Goal: Use online tool/utility: Utilize a website feature to perform a specific function

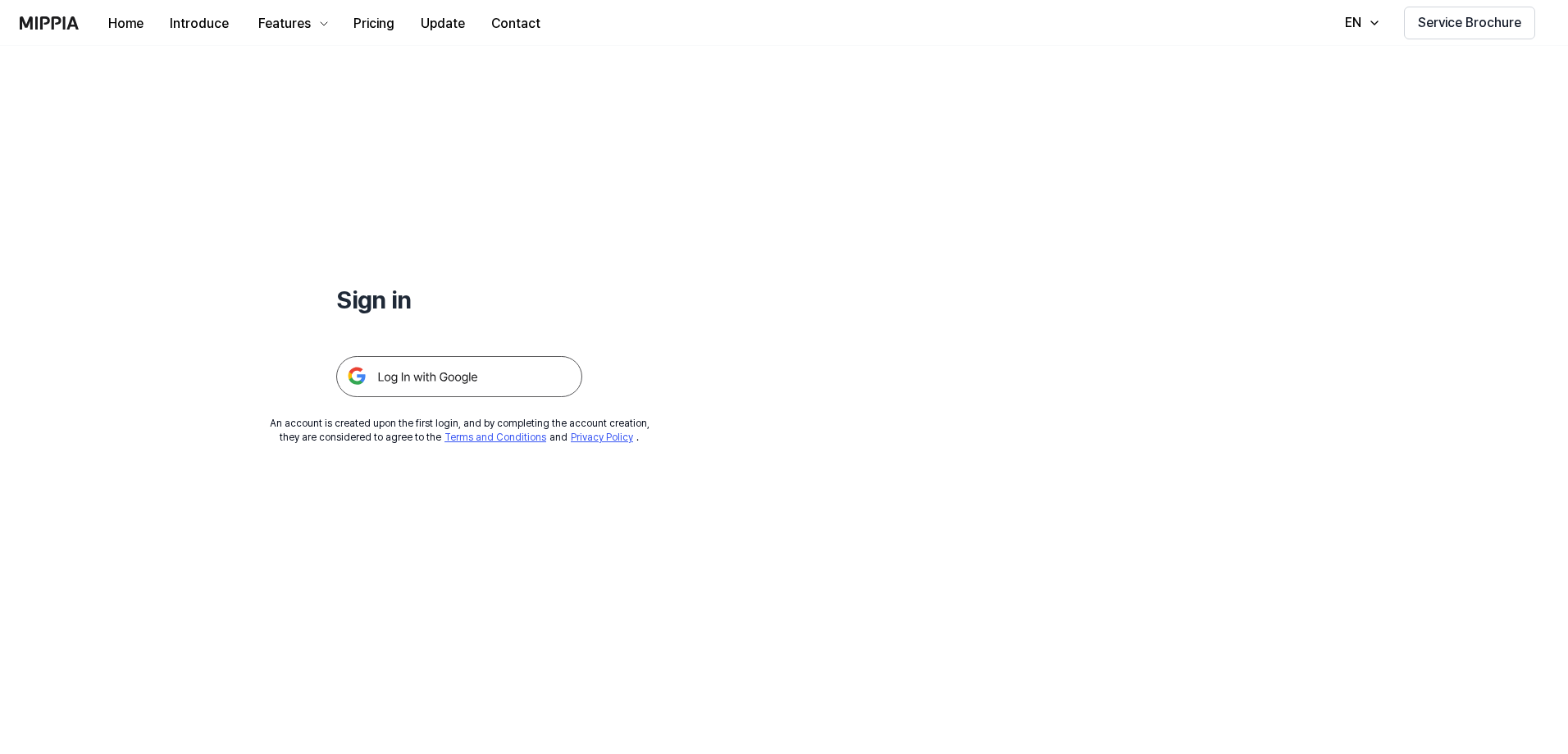
click at [437, 348] on div at bounding box center [459, 356] width 246 height 80
click at [433, 378] on img at bounding box center [459, 376] width 246 height 41
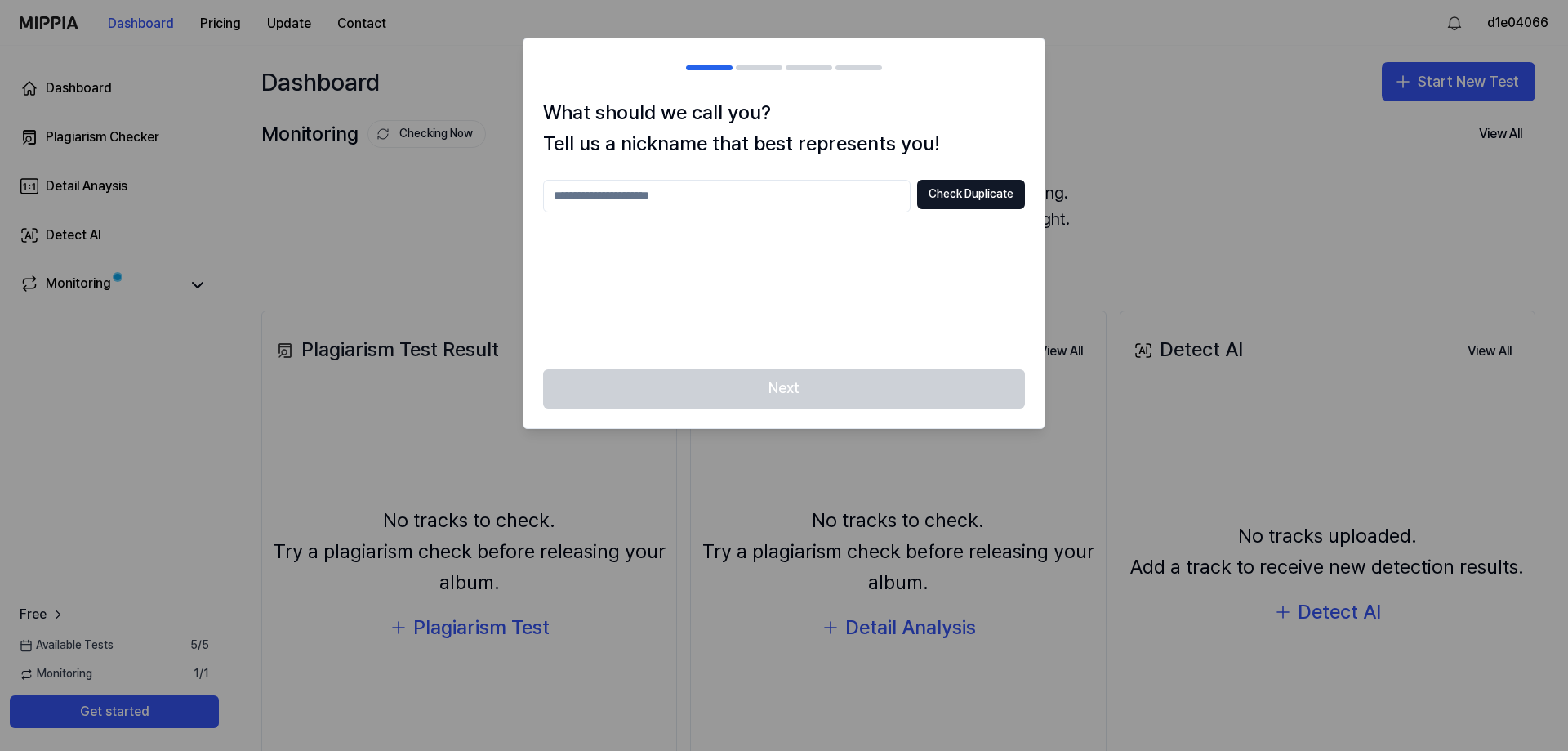
click at [771, 178] on div "What should we call you? Tell us a nickname that best represents you! Check Dup…" at bounding box center [784, 233] width 521 height 272
click at [758, 202] on input "text" at bounding box center [727, 196] width 367 height 32
type input "*"
click at [791, 392] on div "Next" at bounding box center [784, 398] width 521 height 58
click at [609, 201] on input "*****" at bounding box center [727, 196] width 367 height 32
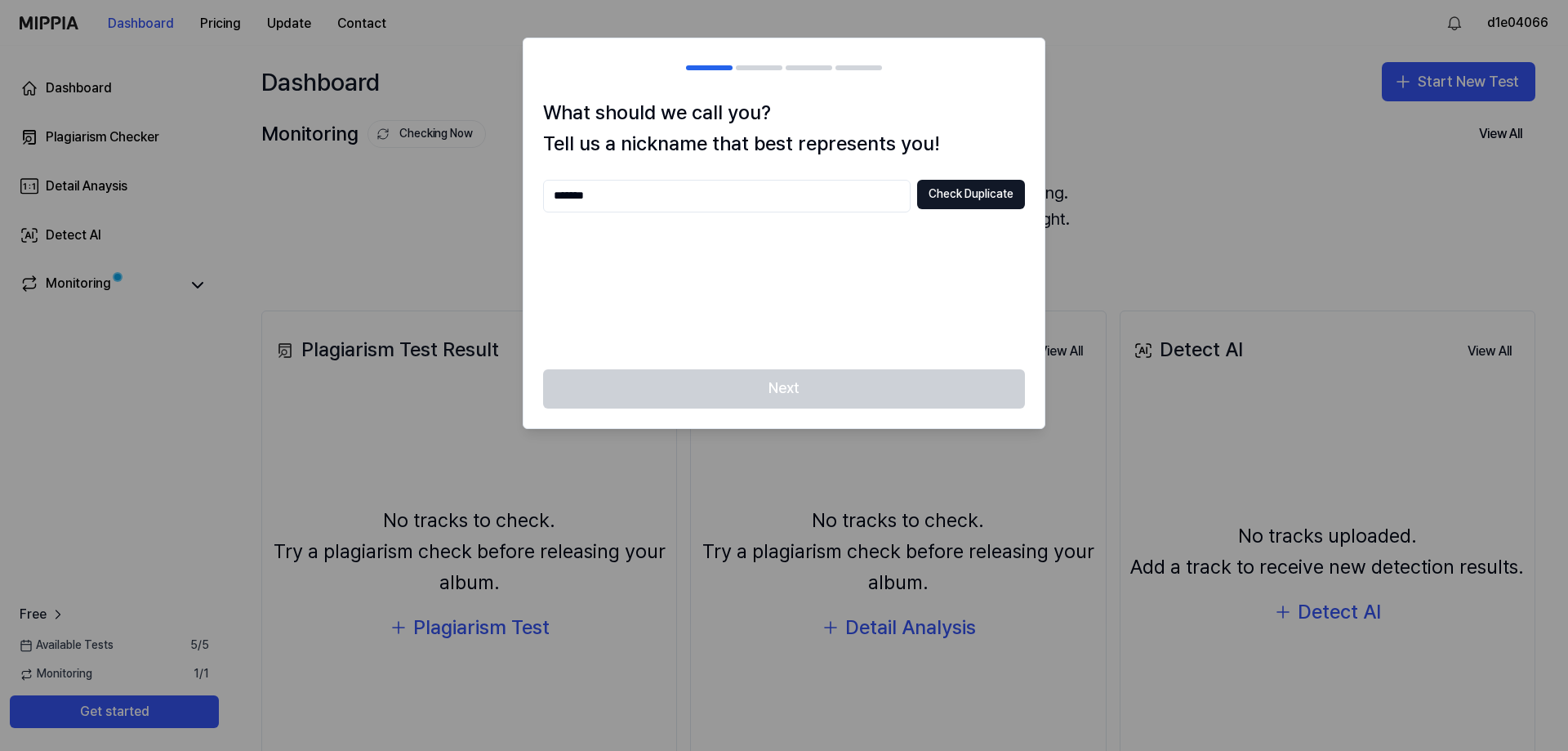
type input "*******"
click at [748, 396] on div "Next" at bounding box center [784, 398] width 521 height 58
click at [984, 192] on button "Check Duplicate" at bounding box center [971, 194] width 108 height 30
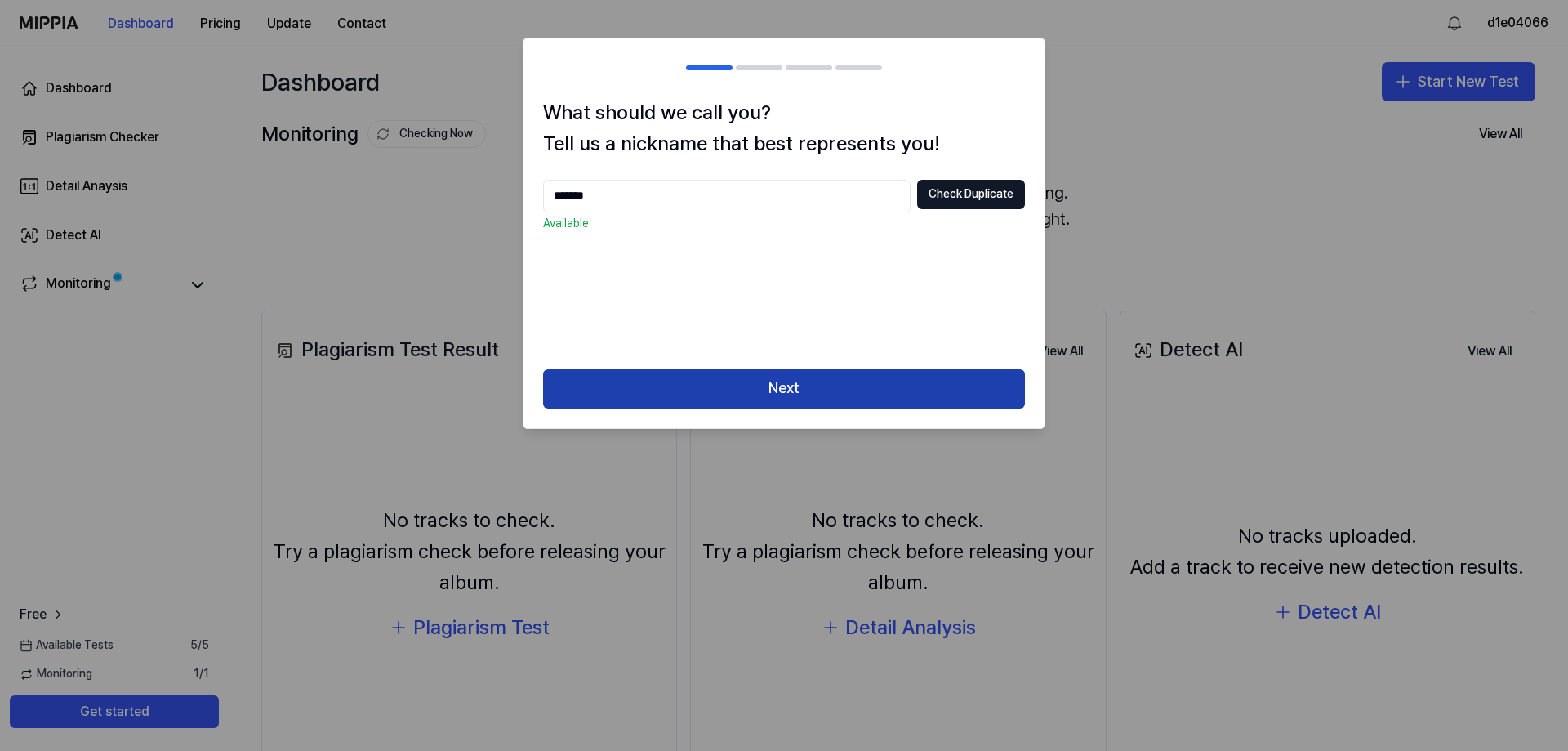
click at [767, 380] on button "Next" at bounding box center [784, 389] width 482 height 40
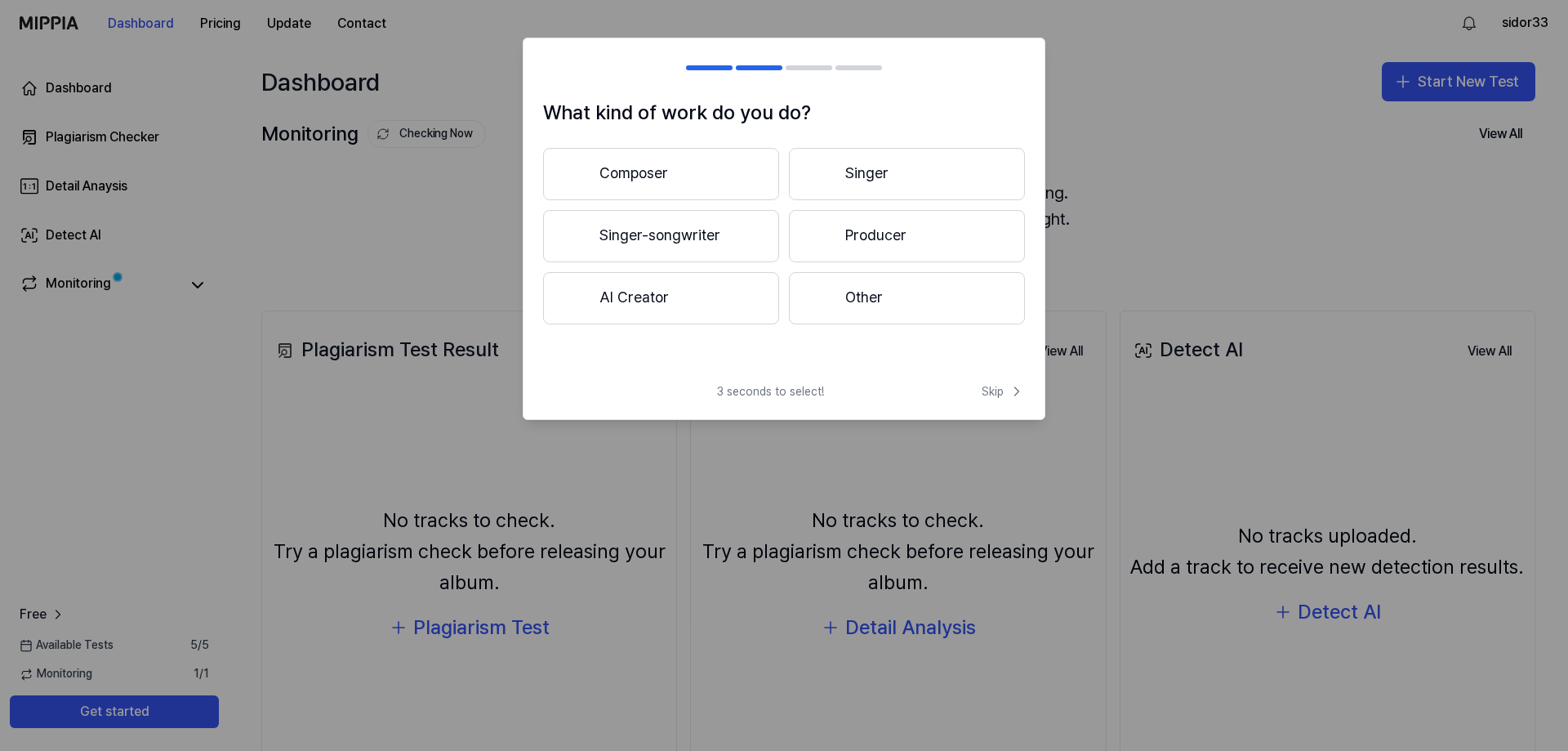
click at [668, 145] on div "What kind of work do you do? Composer Singer Singer-songwriter Producer AI Crea…" at bounding box center [784, 234] width 521 height 273
click at [665, 176] on button "Composer" at bounding box center [661, 174] width 236 height 52
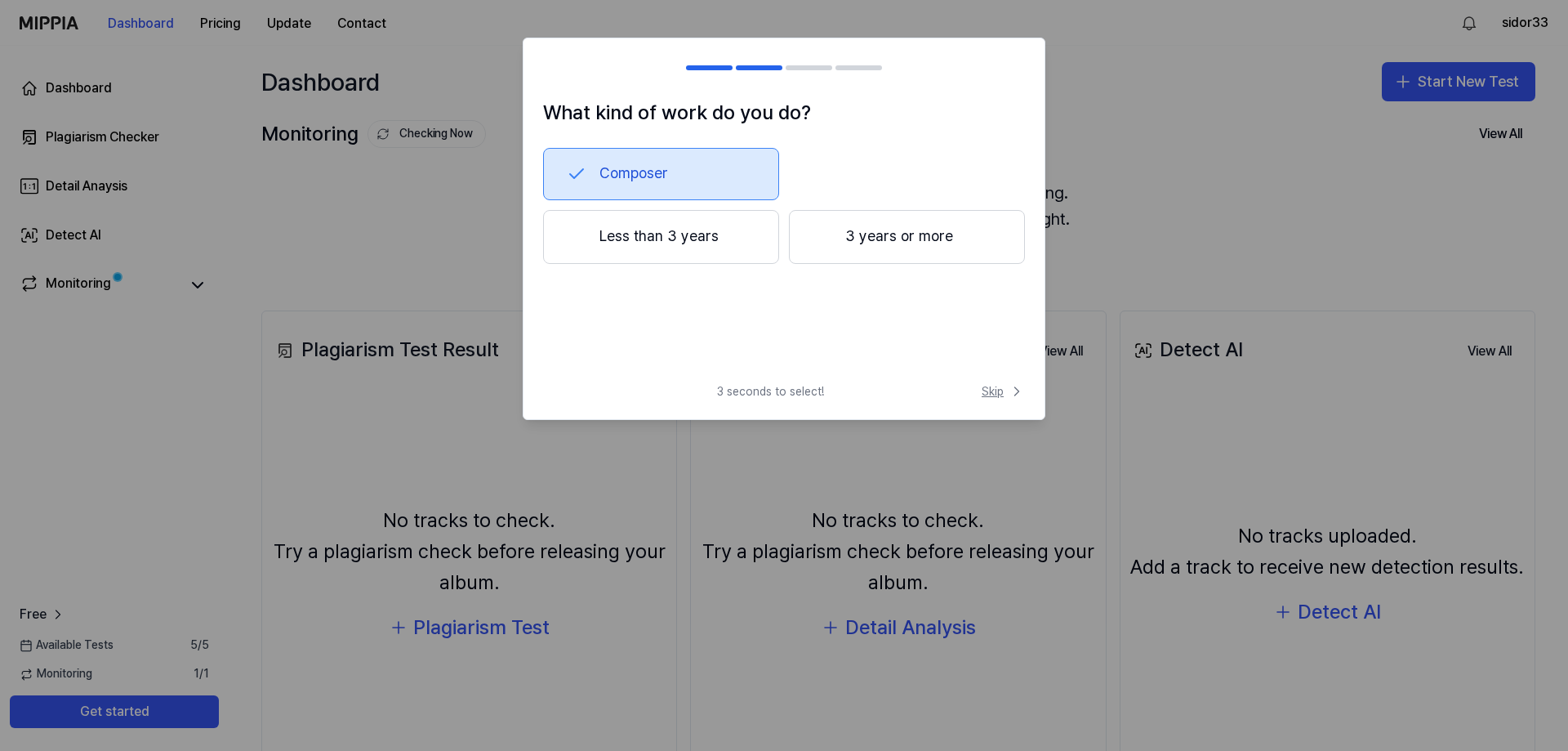
click at [991, 393] on span "Skip" at bounding box center [1003, 391] width 43 height 16
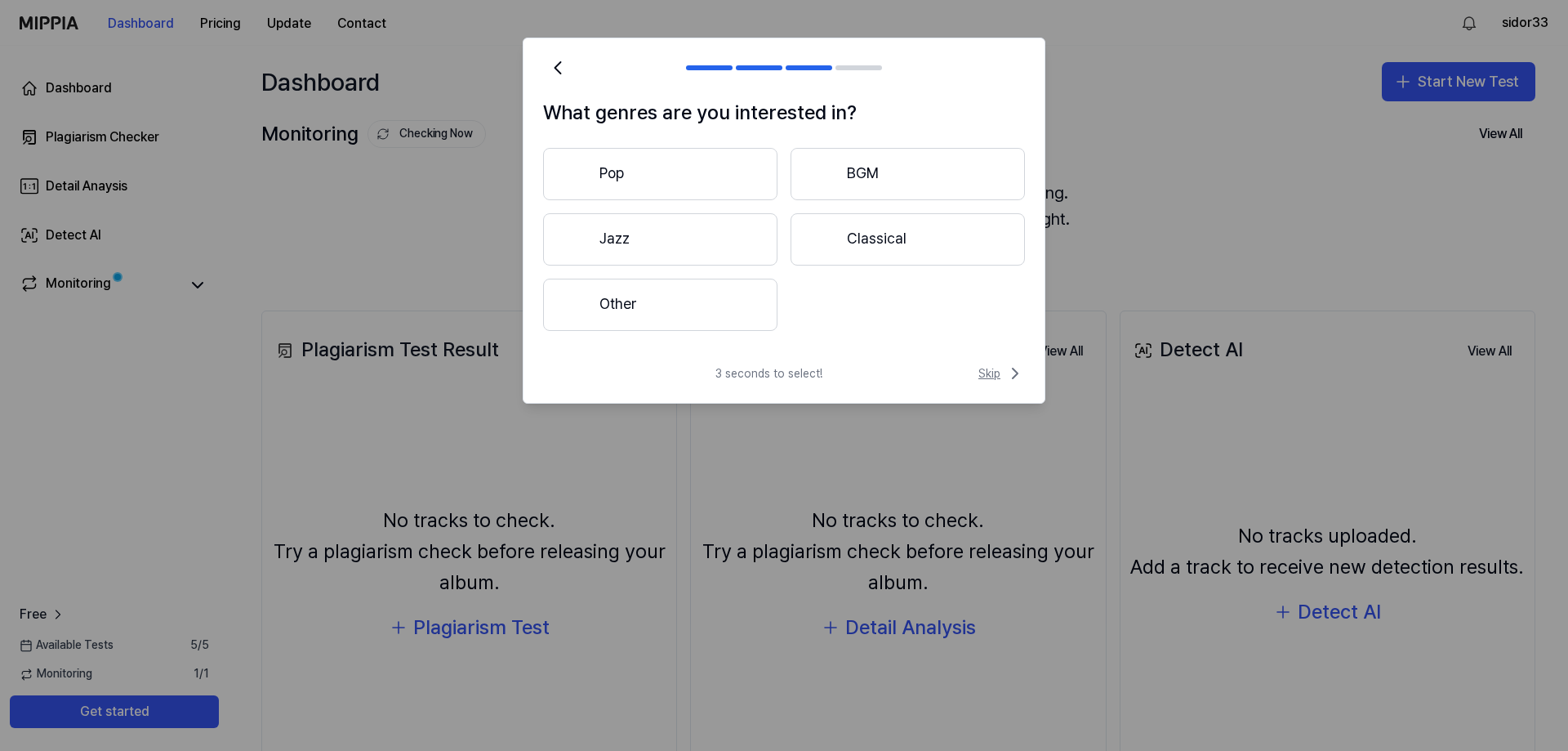
click at [991, 371] on span "Skip" at bounding box center [1001, 374] width 47 height 20
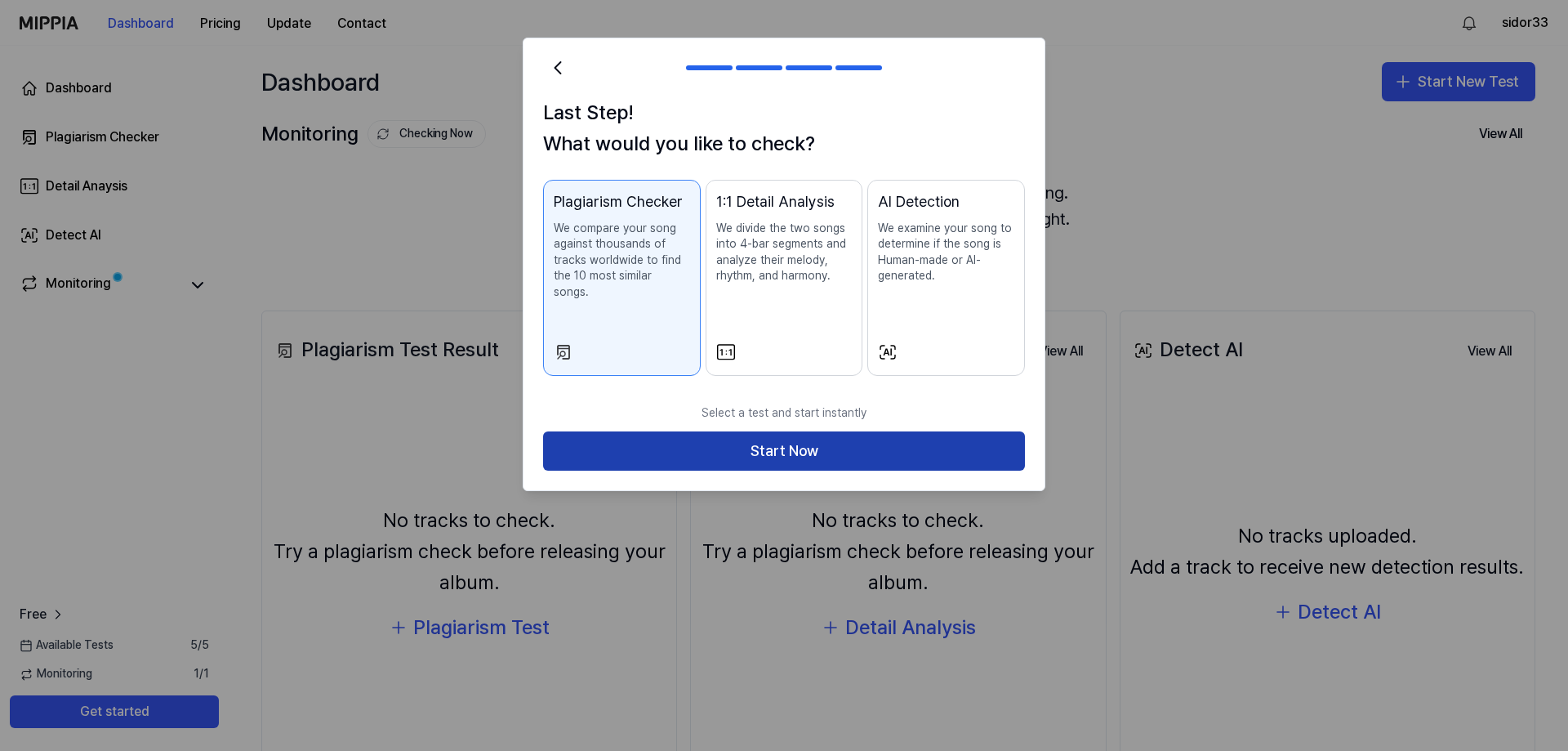
click at [889, 441] on button "Start Now" at bounding box center [784, 451] width 482 height 40
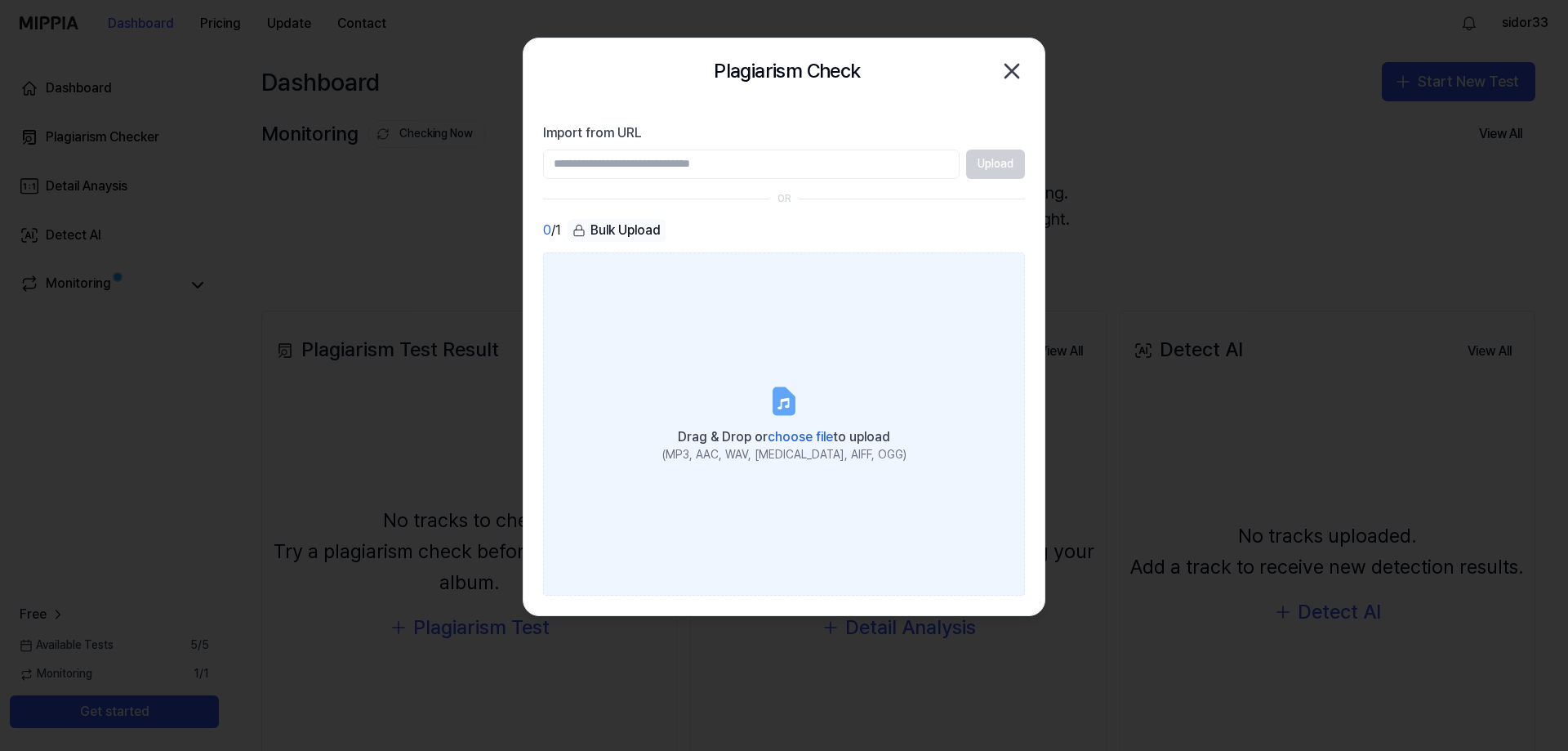
click at [780, 392] on icon at bounding box center [784, 401] width 20 height 25
click at [0, 0] on input "Drag & Drop or choose file to upload (MP3, AAC, WAV, [MEDICAL_DATA], AIFF, OGG)" at bounding box center [0, 0] width 0 height 0
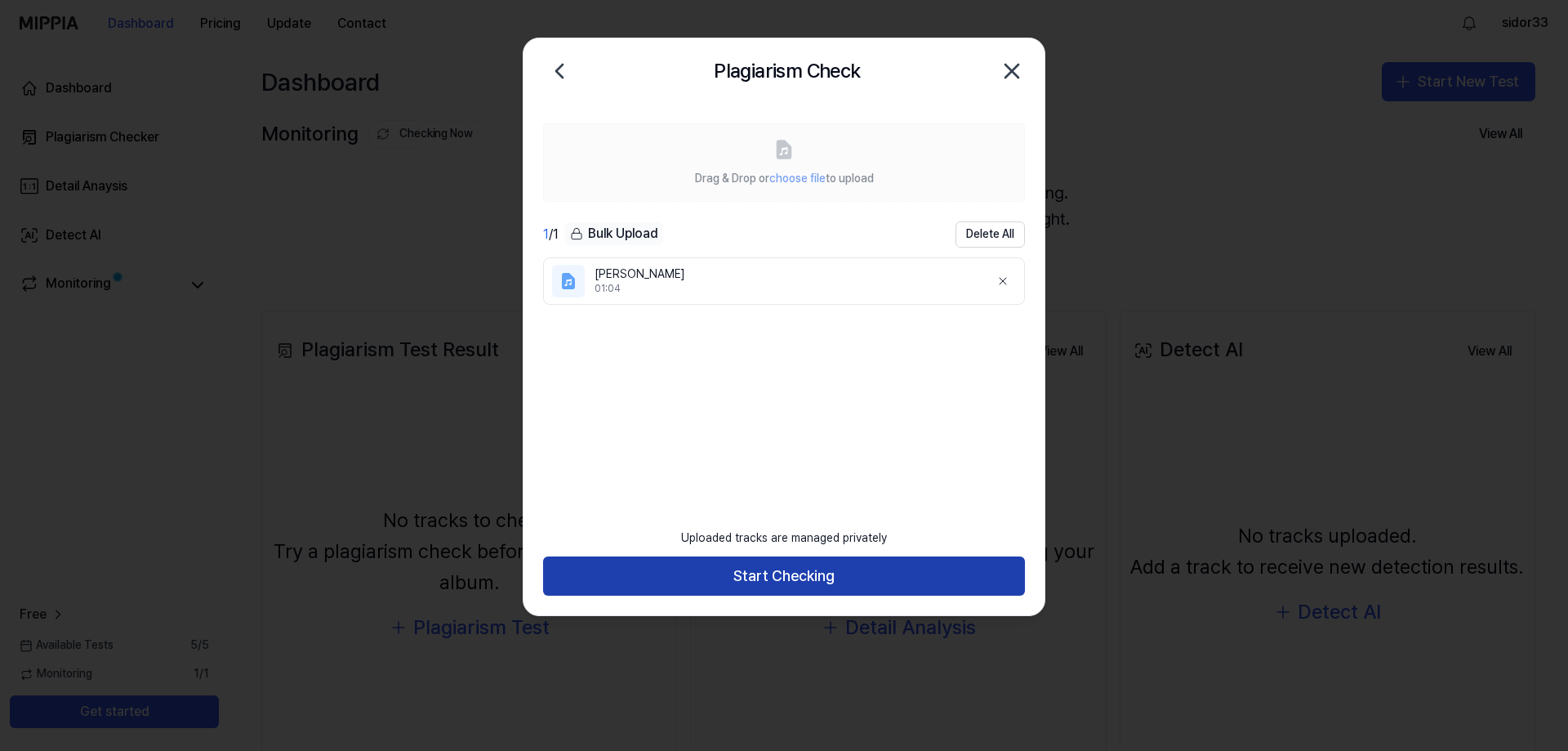
click at [757, 572] on button "Start Checking" at bounding box center [784, 576] width 482 height 40
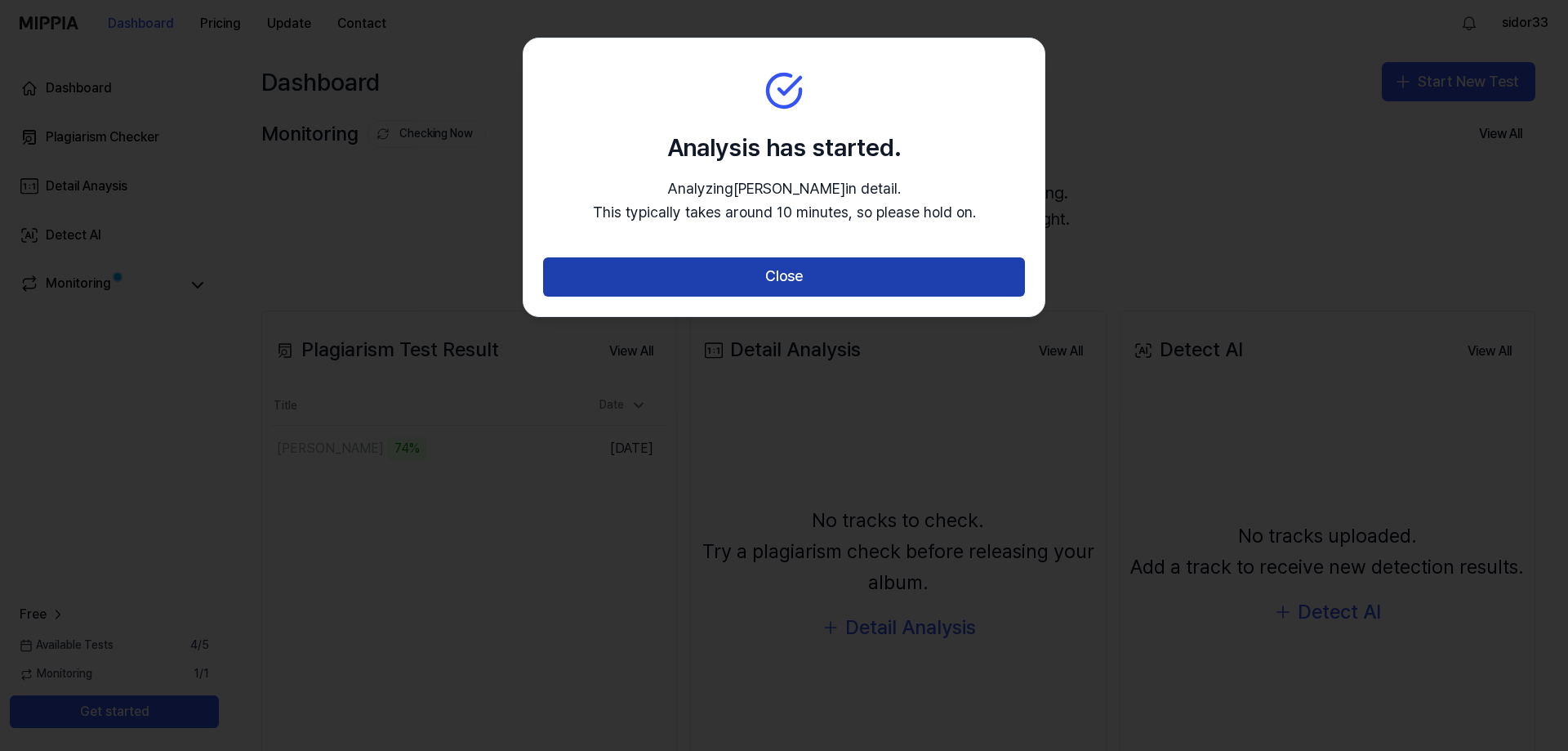
click at [793, 290] on button "Close" at bounding box center [784, 277] width 482 height 40
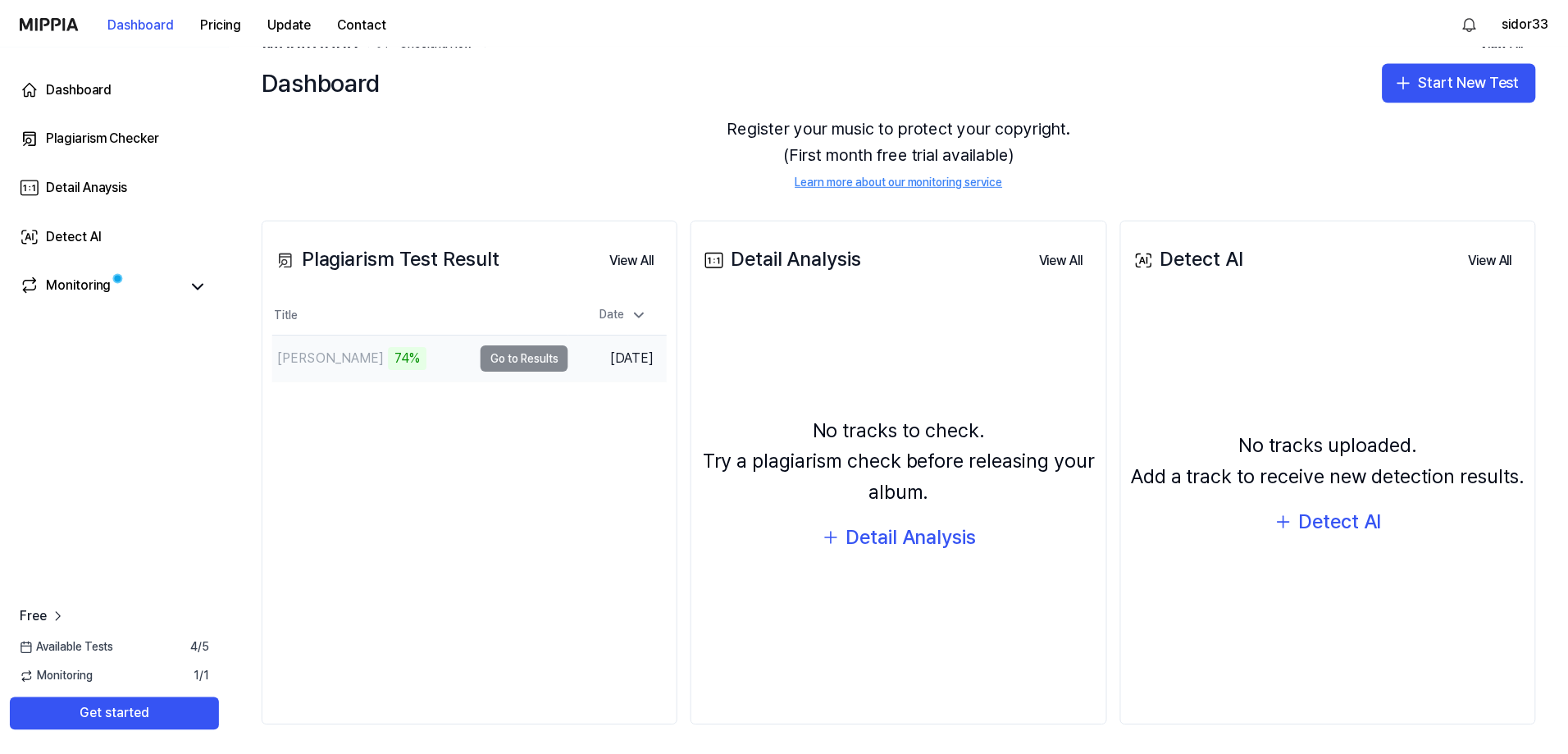
scroll to position [97, 0]
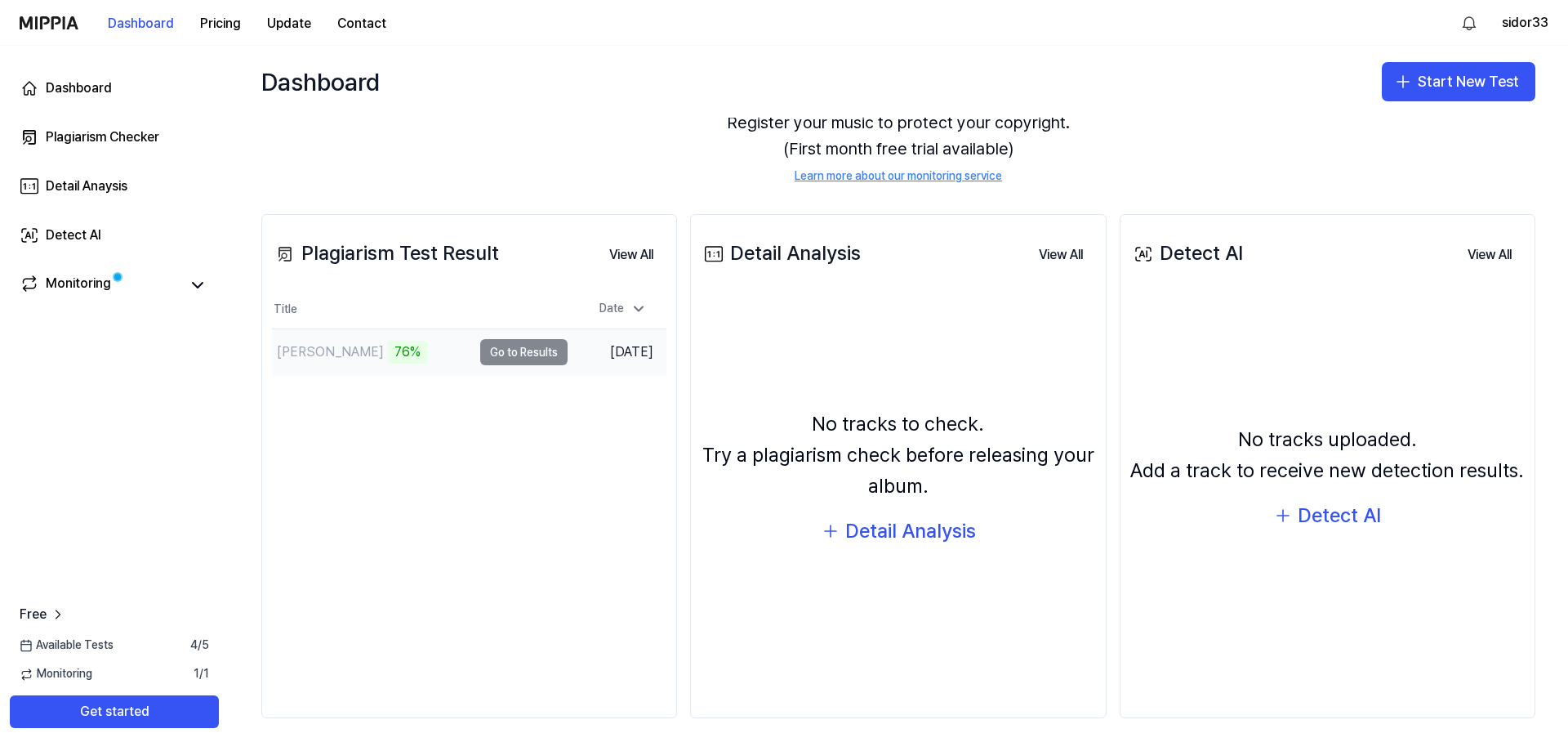
click at [511, 347] on td "Fallin-Ng 76% Go to Results" at bounding box center [419, 351] width 295 height 46
click at [517, 352] on button "Go to Results" at bounding box center [524, 351] width 87 height 26
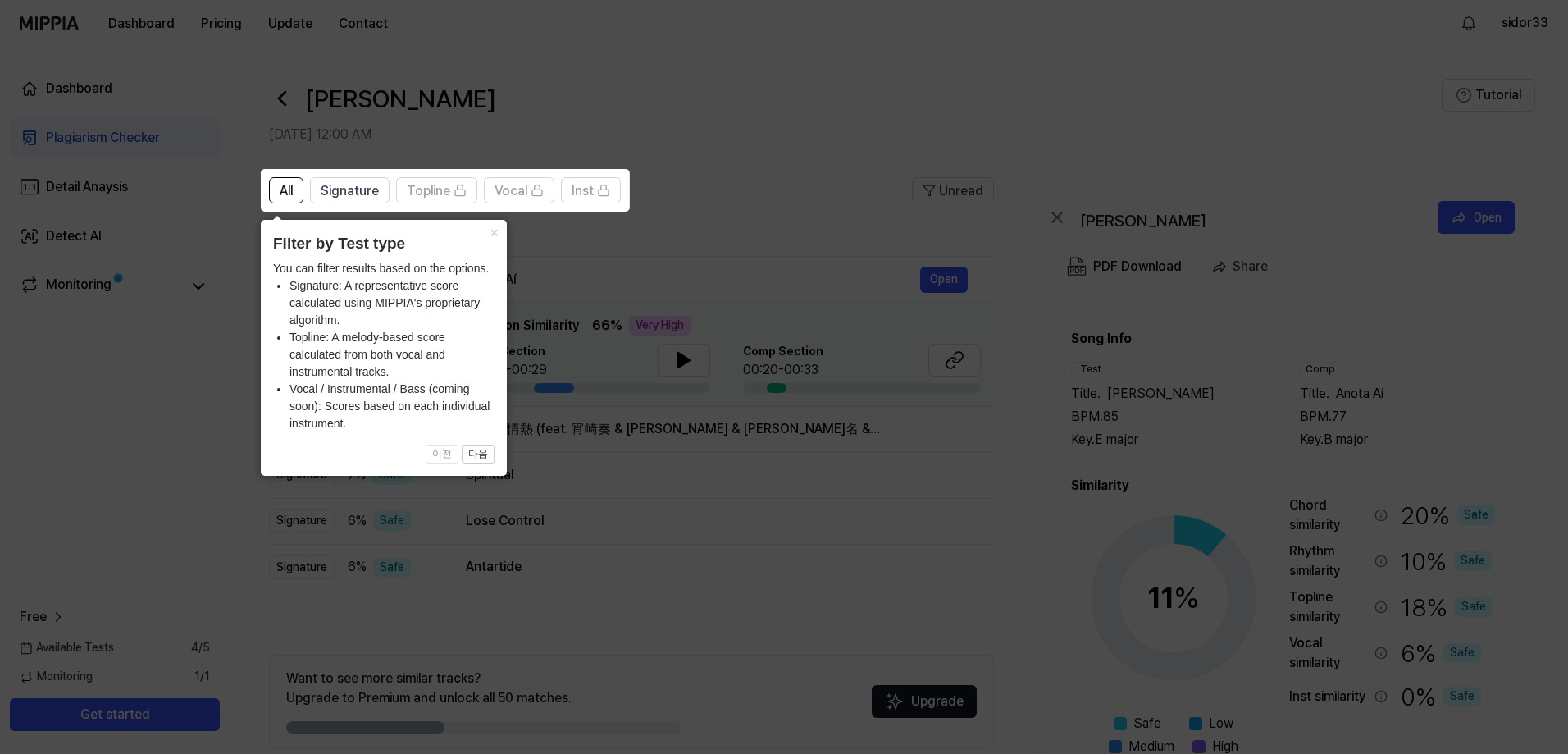
click at [757, 127] on icon at bounding box center [787, 377] width 1574 height 754
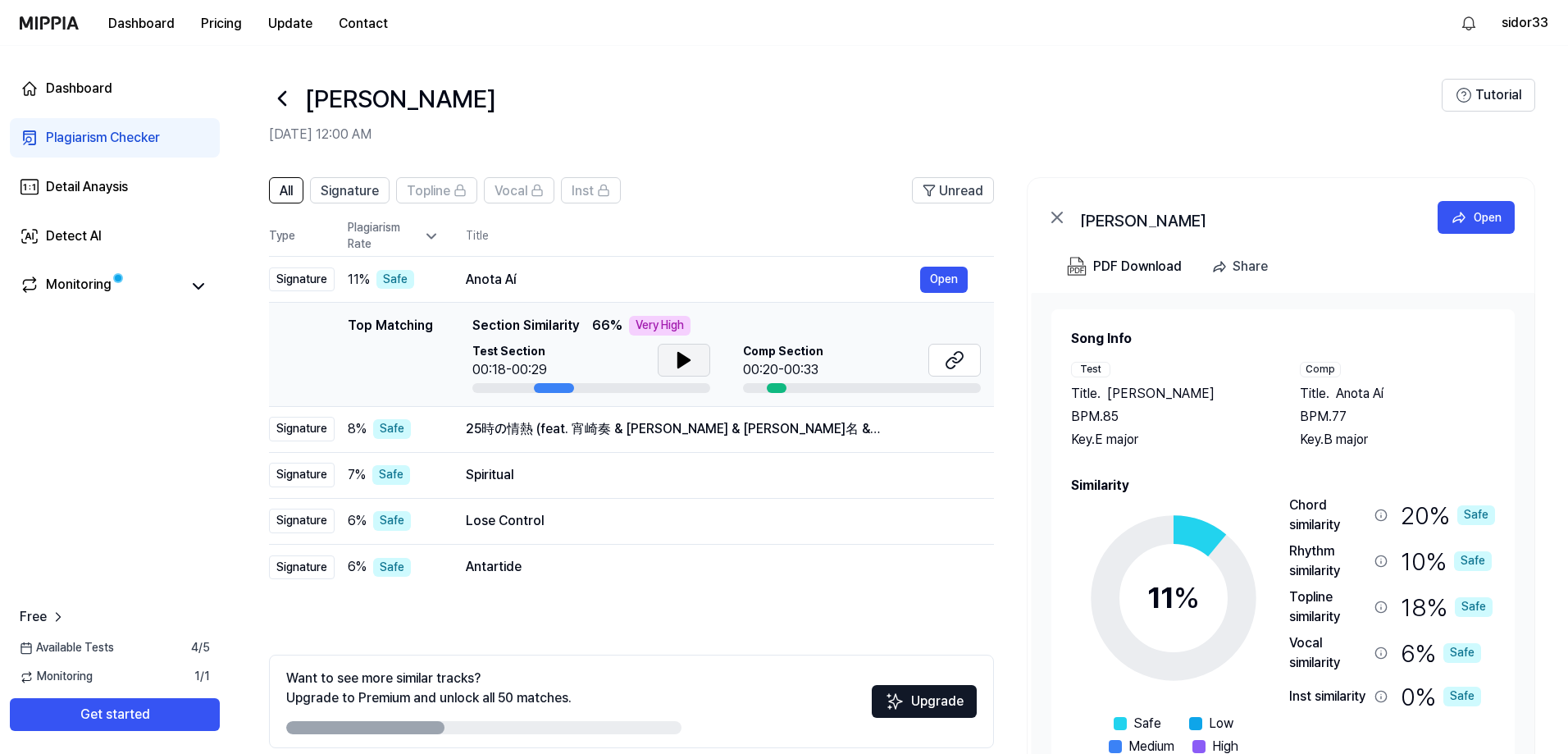
scroll to position [73, 0]
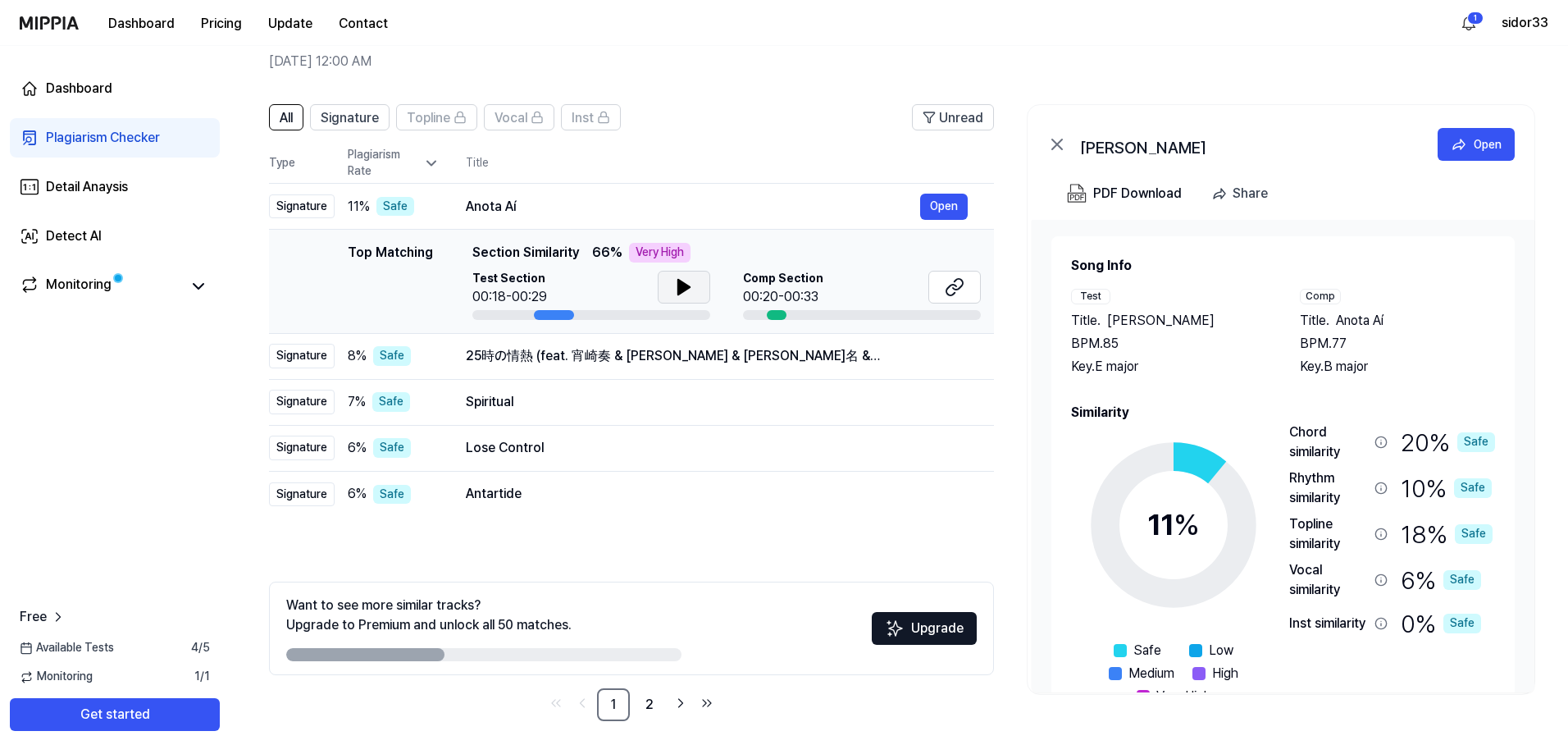
click at [686, 289] on icon at bounding box center [683, 287] width 12 height 14
click at [687, 289] on icon at bounding box center [687, 287] width 4 height 14
click at [958, 283] on icon at bounding box center [955, 287] width 20 height 20
click at [934, 207] on button "Open" at bounding box center [943, 207] width 48 height 26
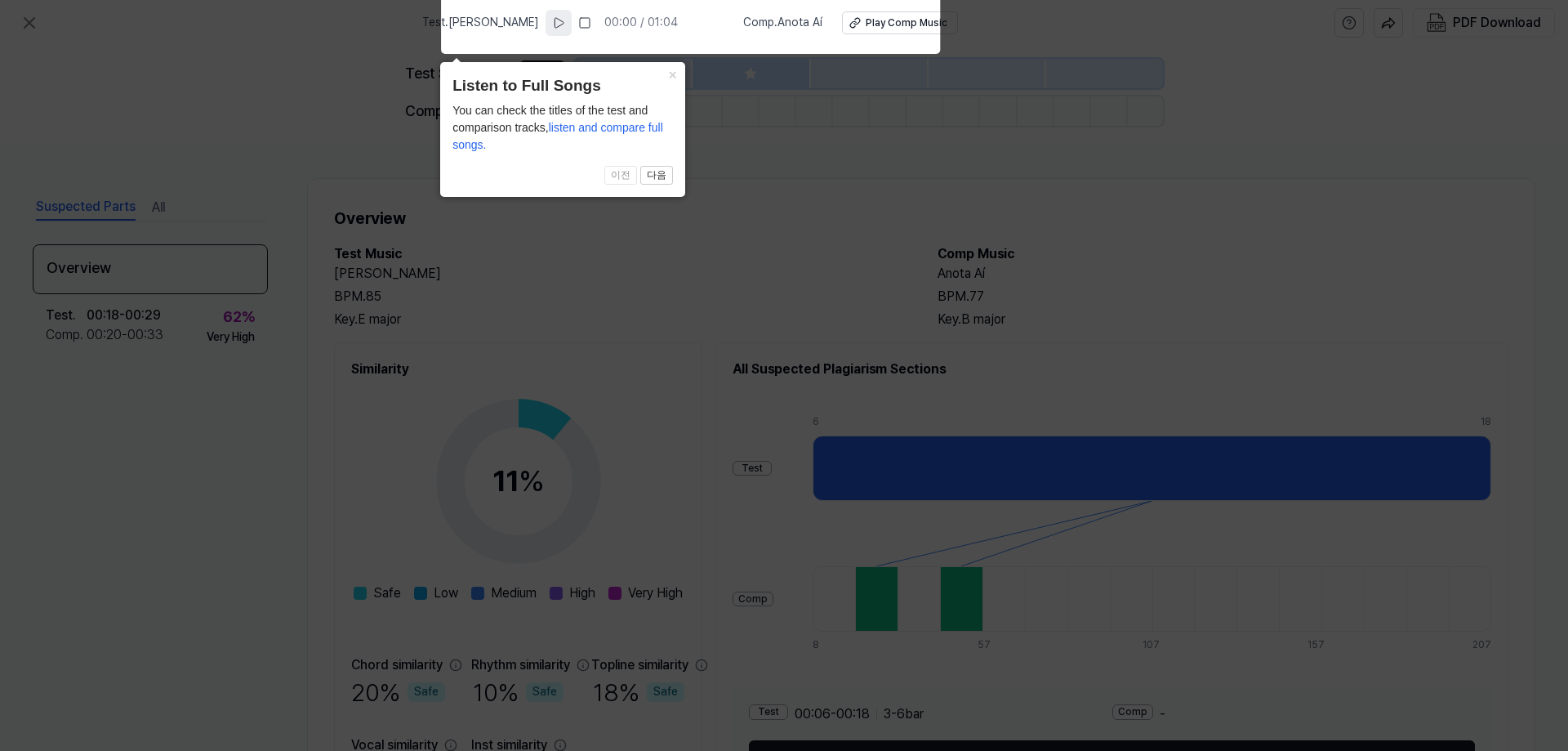
click at [552, 21] on icon at bounding box center [559, 22] width 13 height 13
click at [866, 20] on div "Play Comp Music" at bounding box center [906, 22] width 82 height 13
click at [806, 174] on icon at bounding box center [784, 371] width 1568 height 759
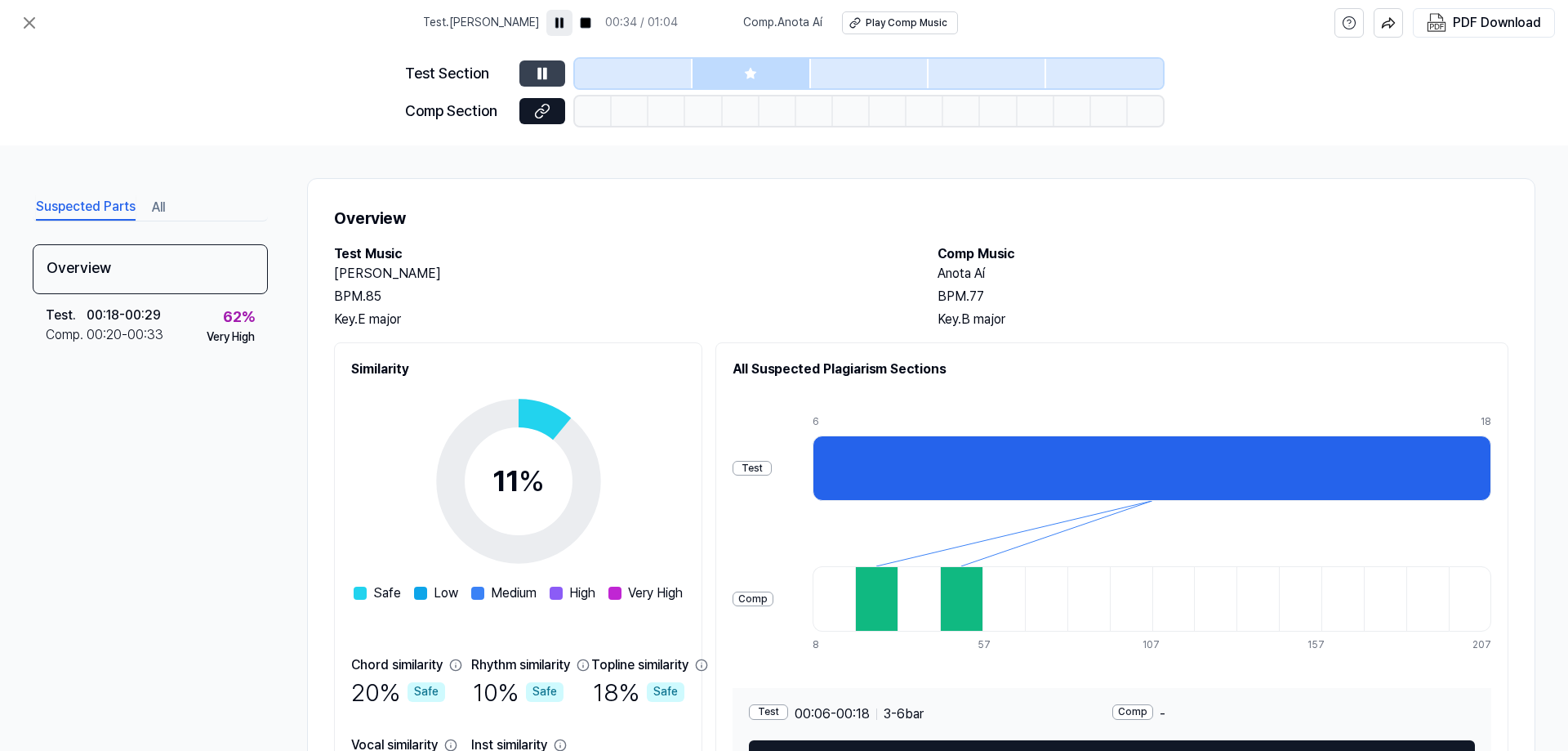
click at [527, 66] on button at bounding box center [542, 73] width 46 height 26
click at [80, 263] on div "Overview" at bounding box center [150, 269] width 235 height 49
click at [141, 203] on div "Suspected Parts All" at bounding box center [150, 207] width 235 height 31
